Goal: Check status: Check status

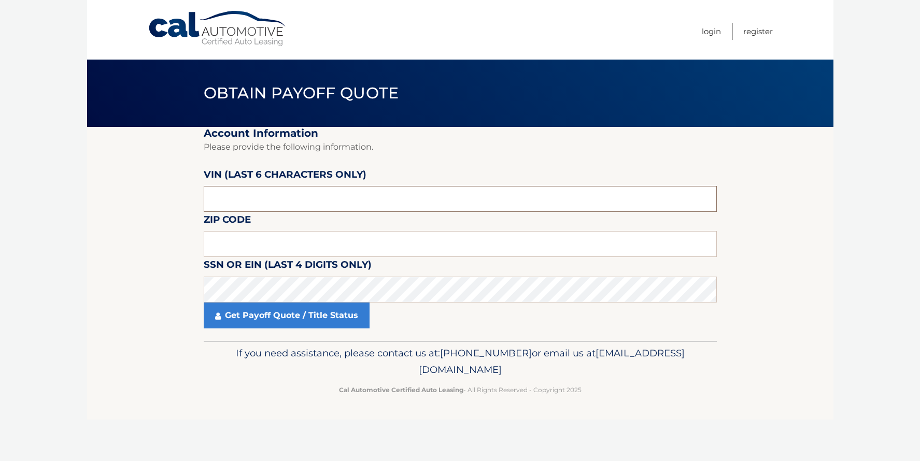
click at [254, 202] on input "text" at bounding box center [460, 199] width 513 height 26
type input "495092"
click at [249, 242] on input "text" at bounding box center [460, 244] width 513 height 26
click at [229, 245] on input "text" at bounding box center [460, 244] width 513 height 26
type input "33913"
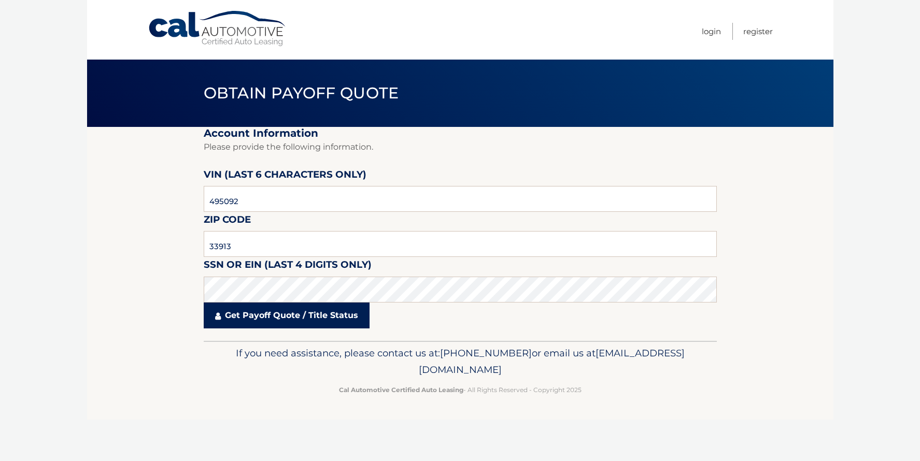
click at [314, 318] on link "Get Payoff Quote / Title Status" at bounding box center [287, 316] width 166 height 26
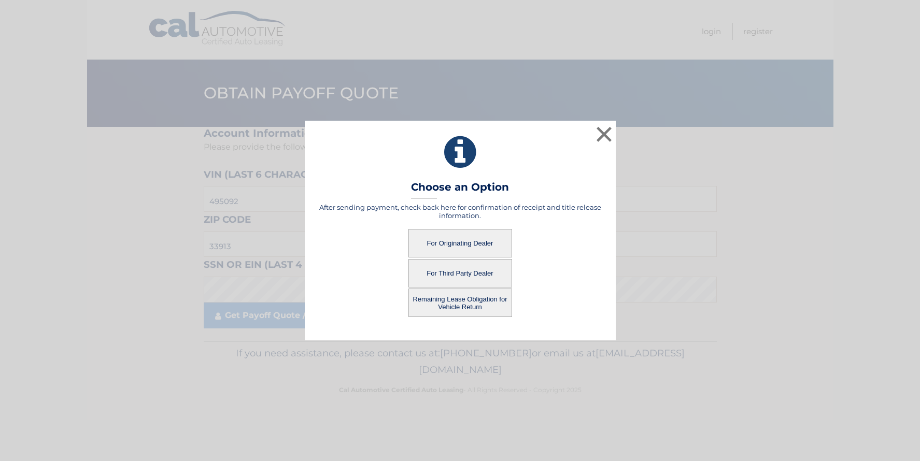
click at [435, 247] on button "For Originating Dealer" at bounding box center [461, 243] width 104 height 29
click at [455, 242] on button "For Originating Dealer" at bounding box center [461, 243] width 104 height 29
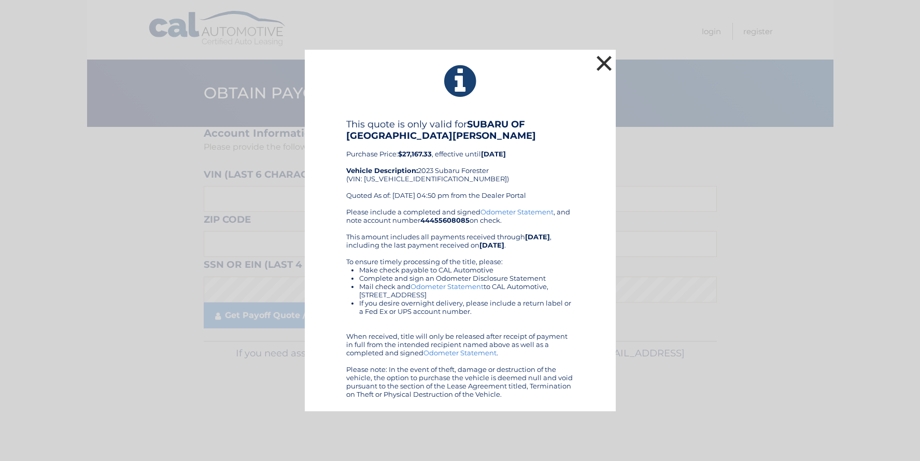
click at [601, 67] on button "×" at bounding box center [604, 63] width 21 height 21
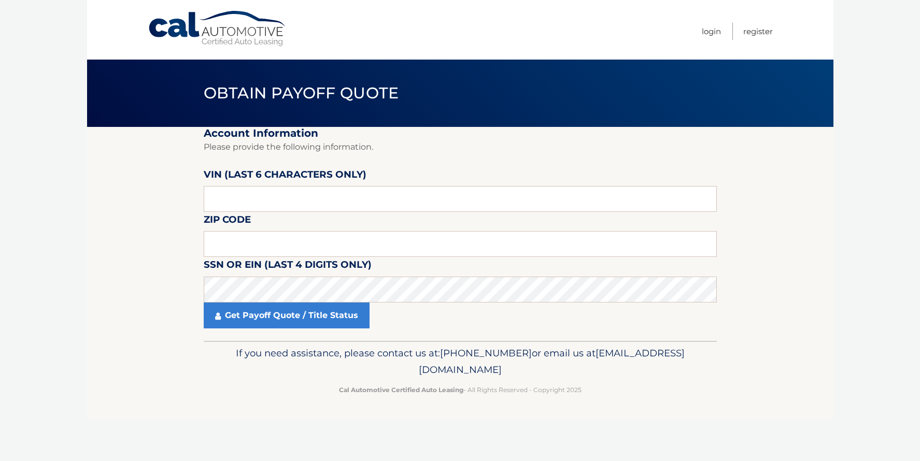
click at [42, 59] on body "Cal Automotive Menu Login Register Obtain Payoff Quote" at bounding box center [460, 230] width 920 height 461
